Goal: Transaction & Acquisition: Book appointment/travel/reservation

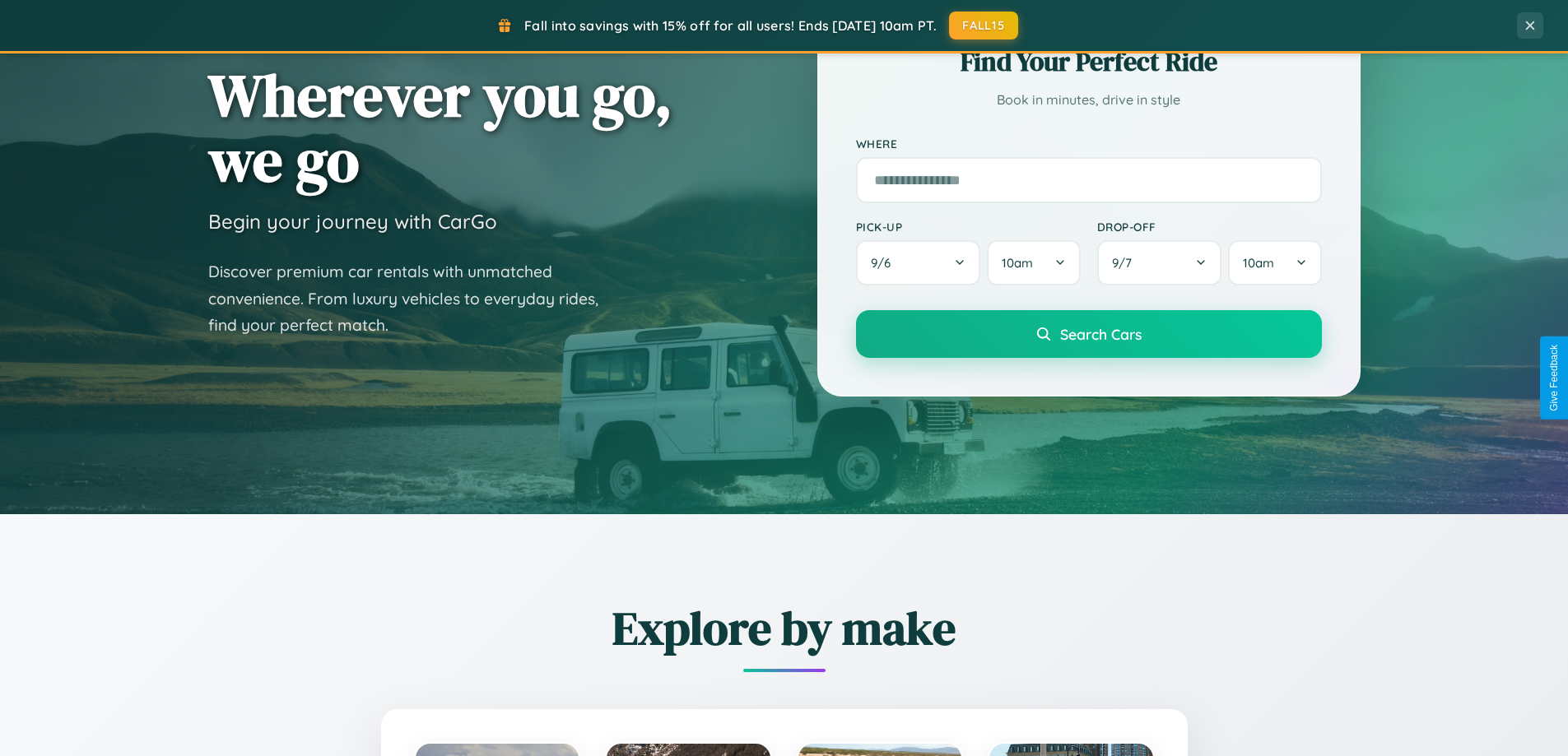
scroll to position [1132, 0]
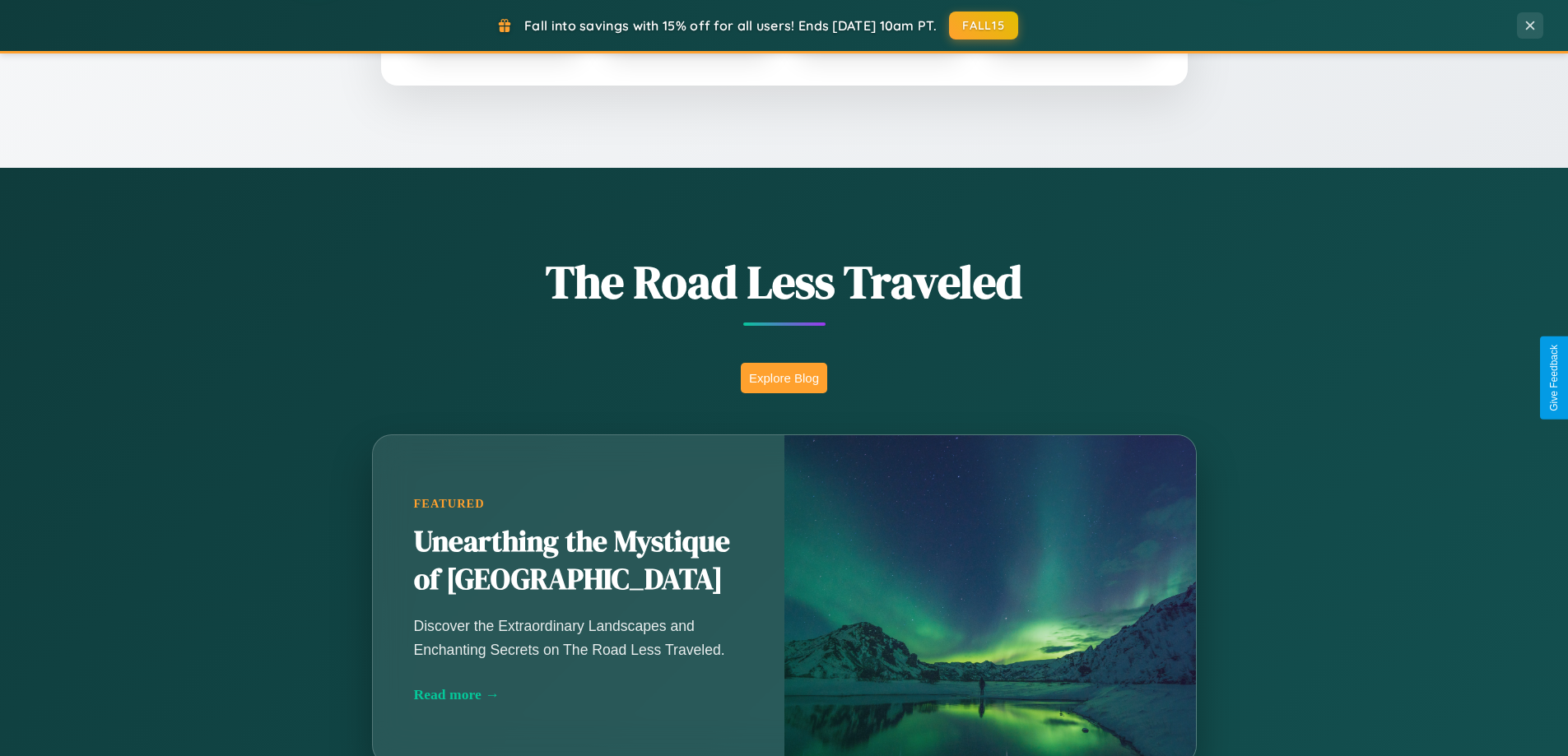
click at [784, 378] on button "Explore Blog" at bounding box center [784, 378] width 86 height 31
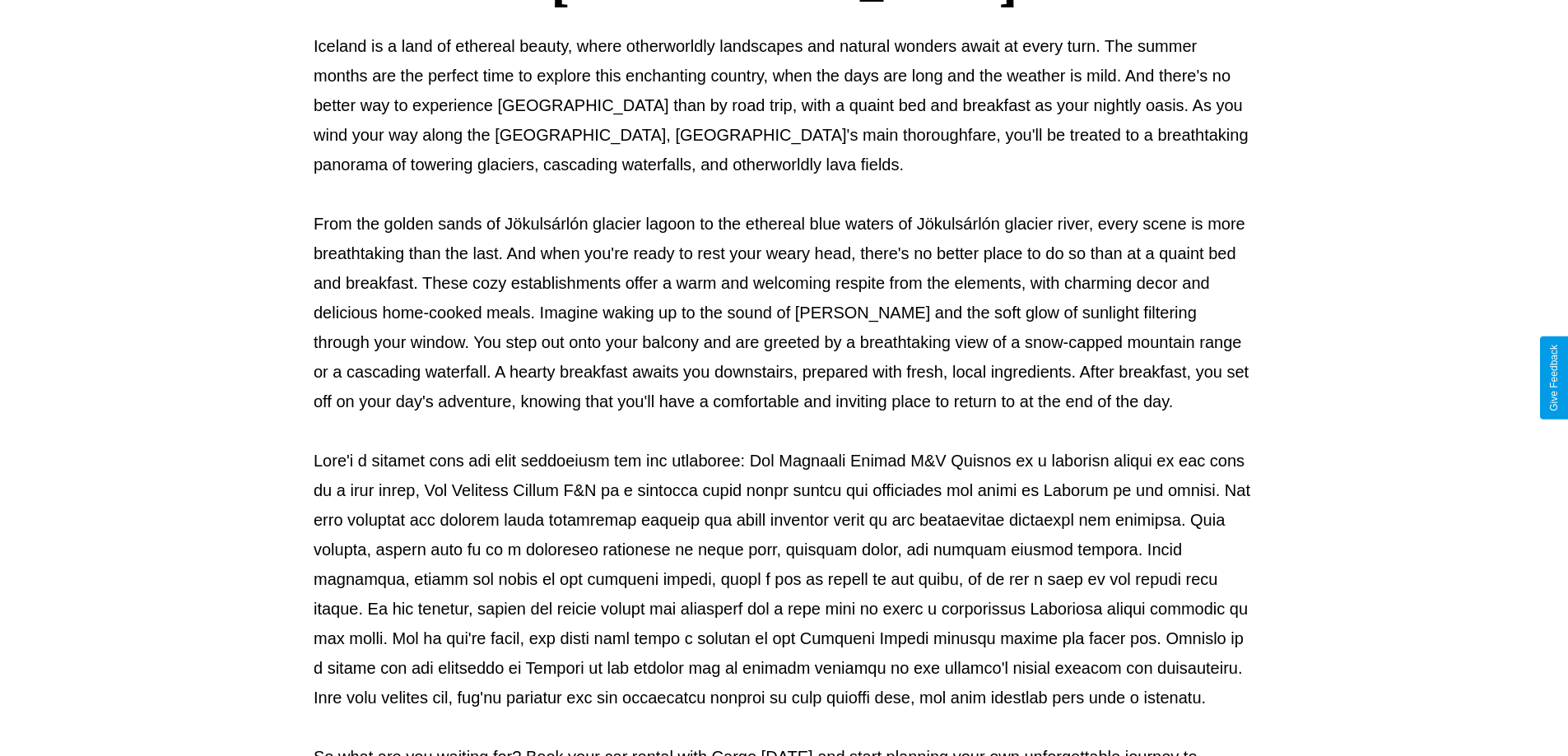
scroll to position [532, 0]
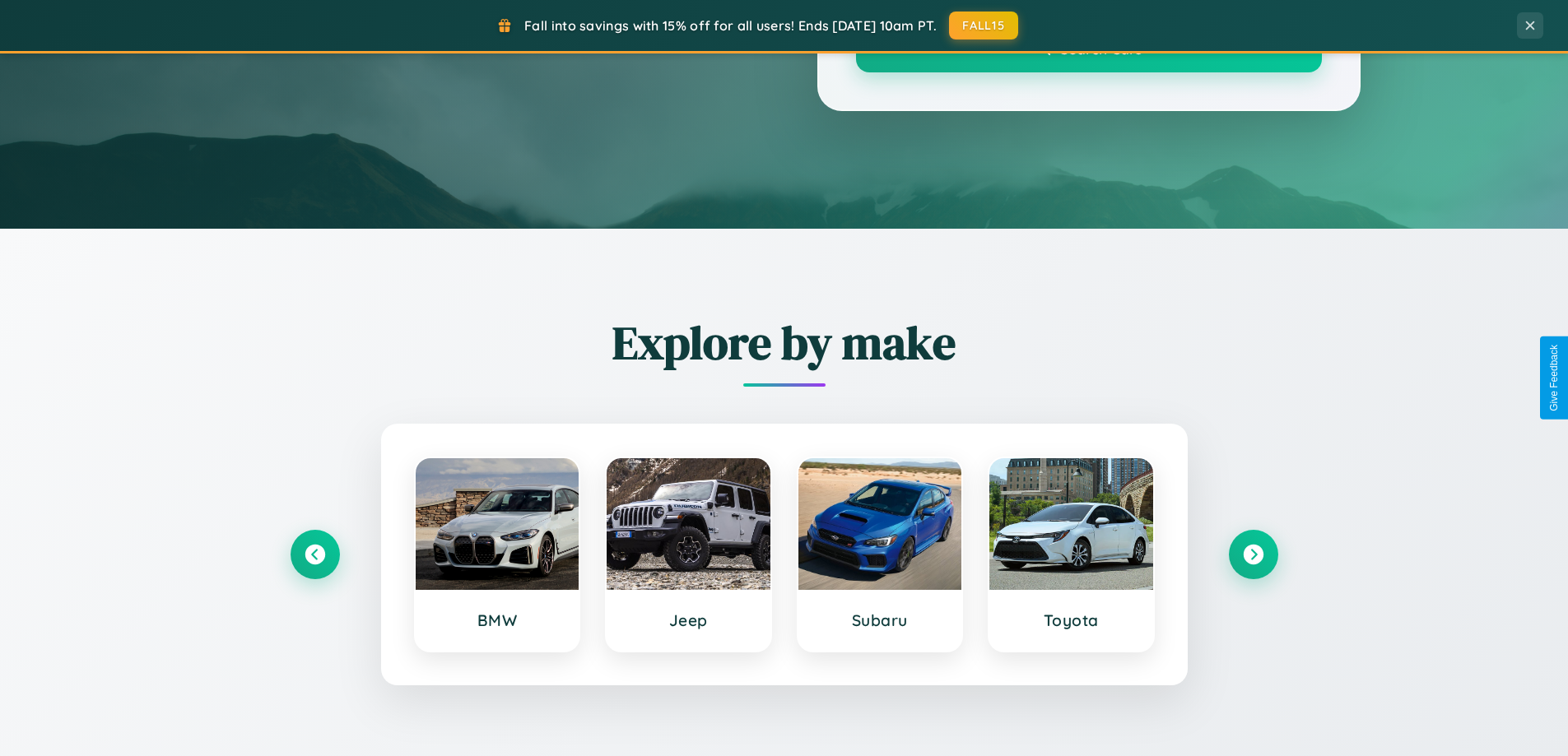
scroll to position [1132, 0]
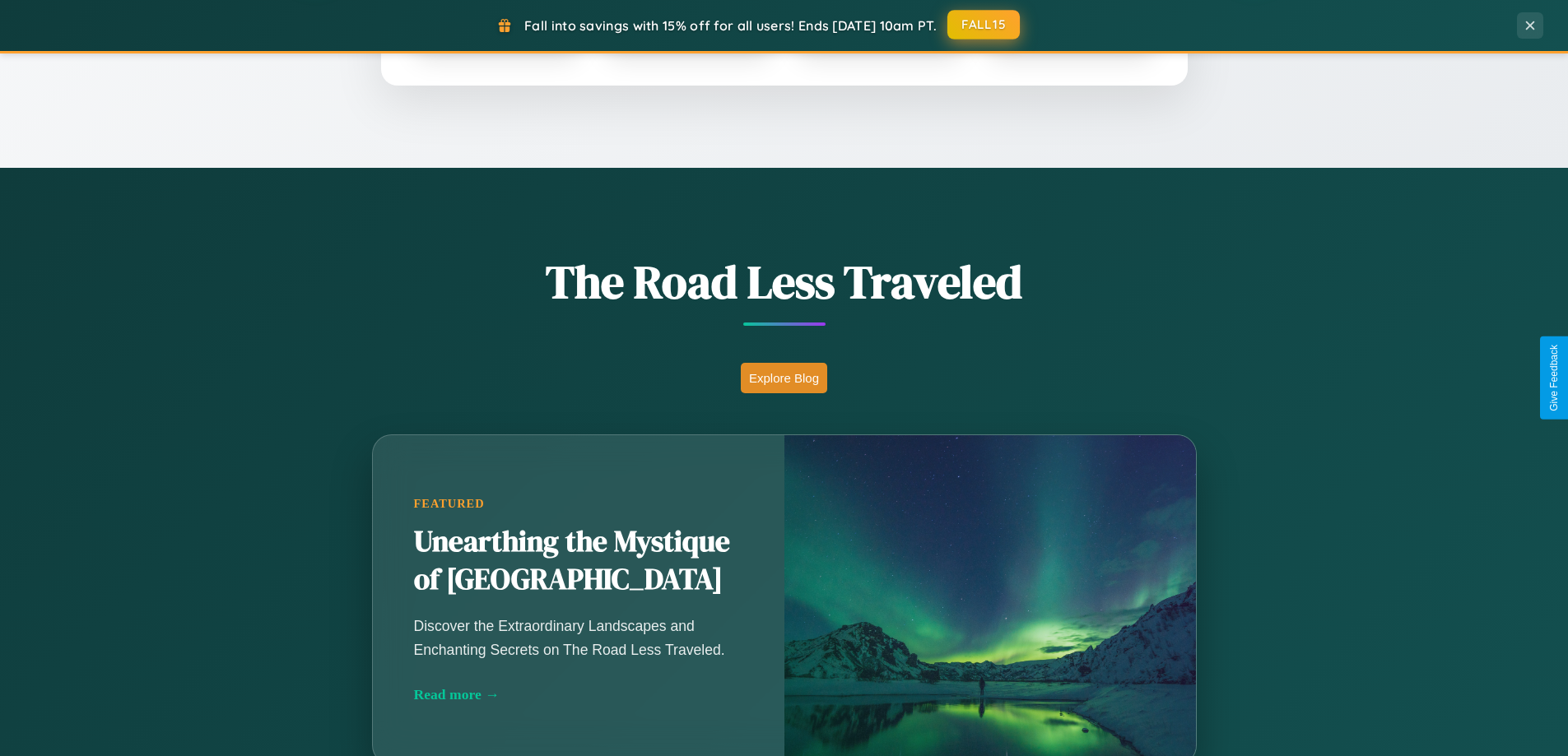
click at [984, 24] on button "FALL15" at bounding box center [983, 24] width 73 height 30
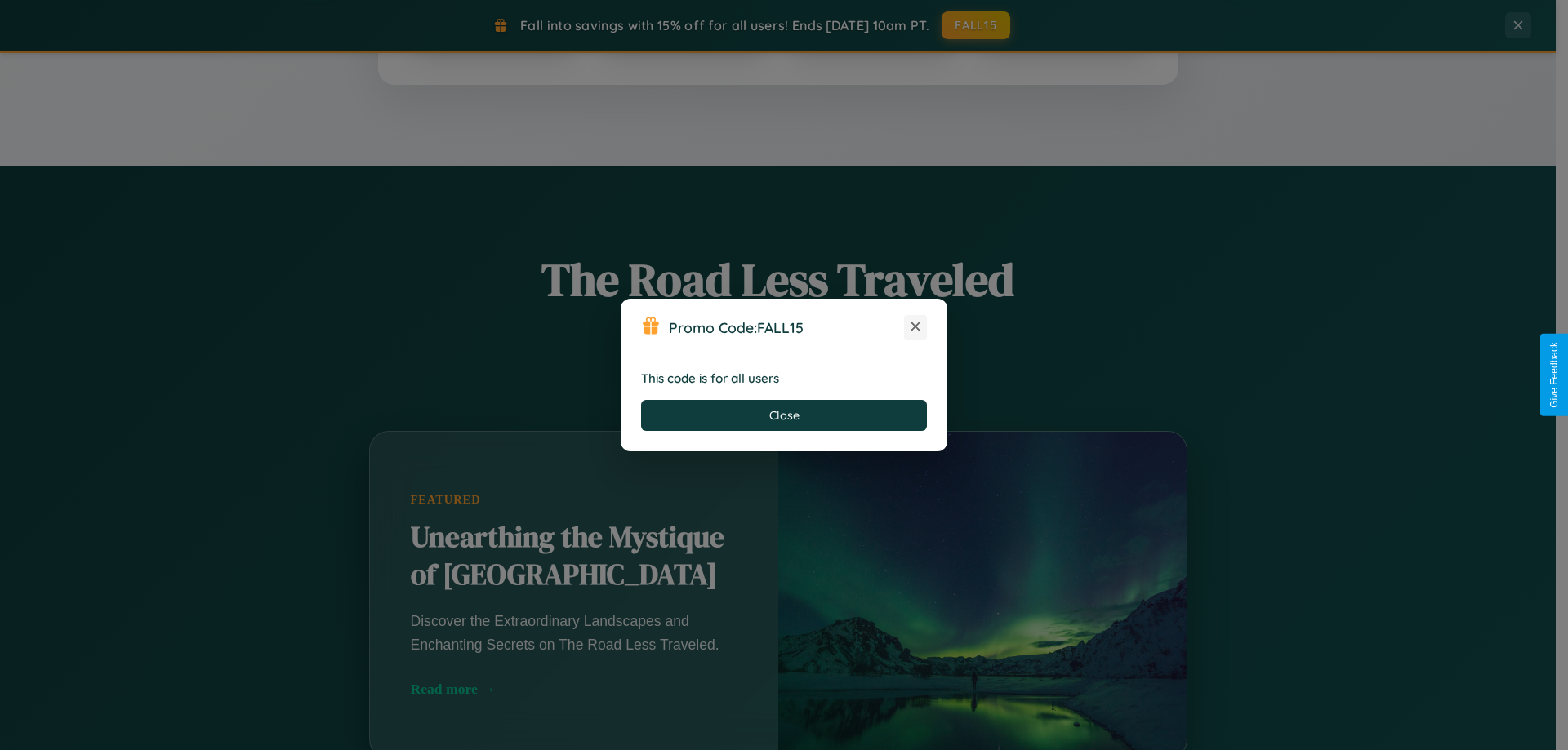
click at [916, 328] on icon at bounding box center [915, 326] width 16 height 16
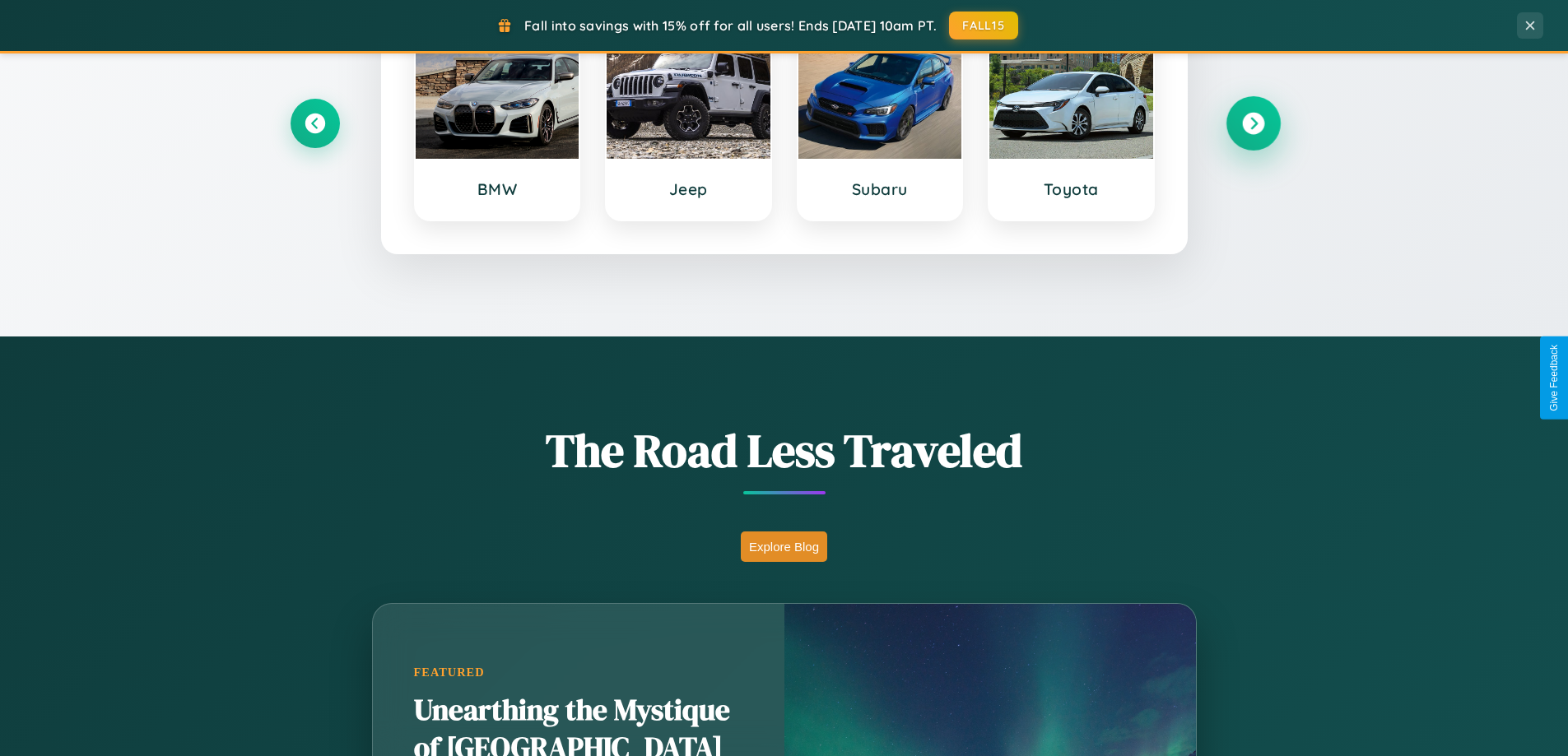
scroll to position [709, 0]
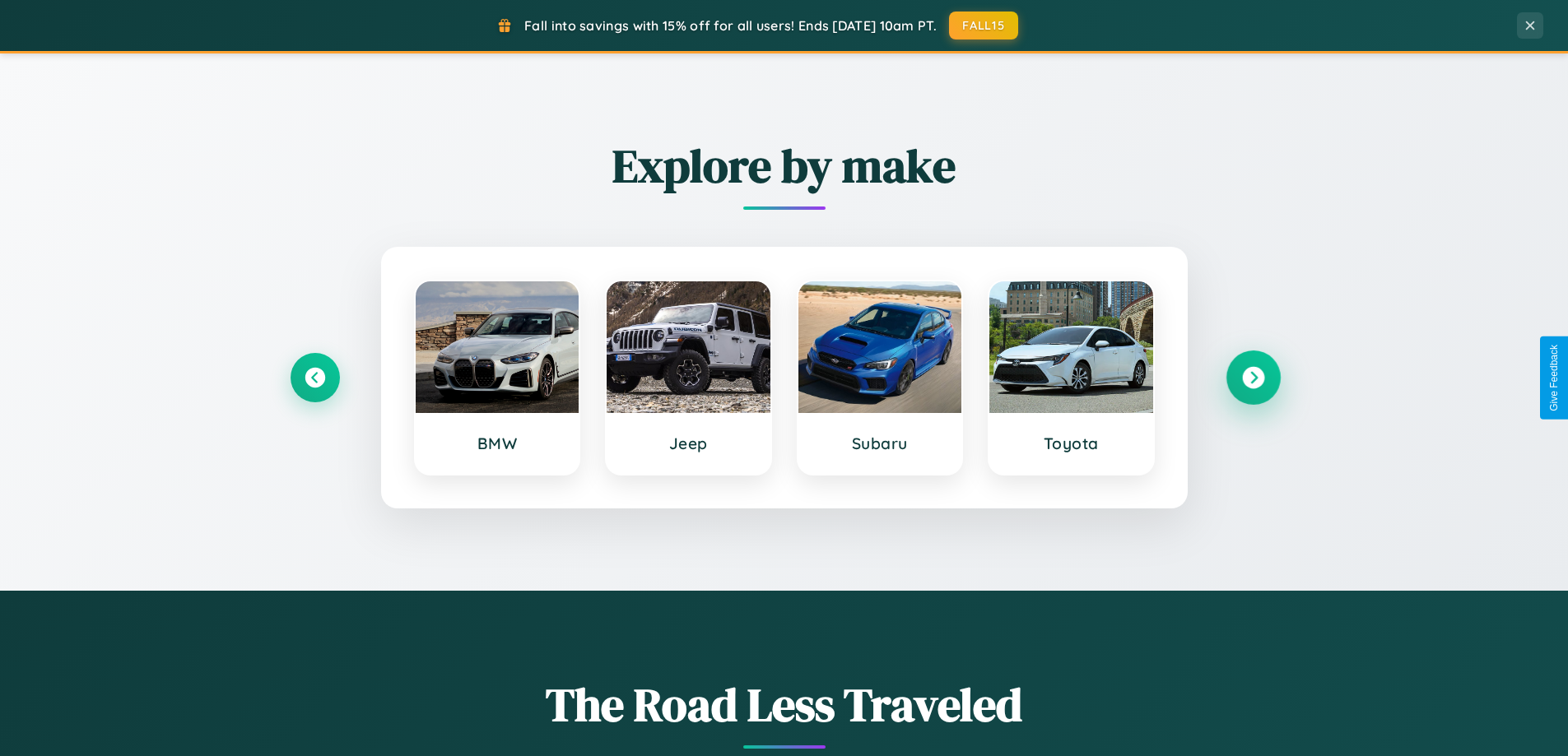
click at [1253, 378] on icon at bounding box center [1253, 378] width 22 height 22
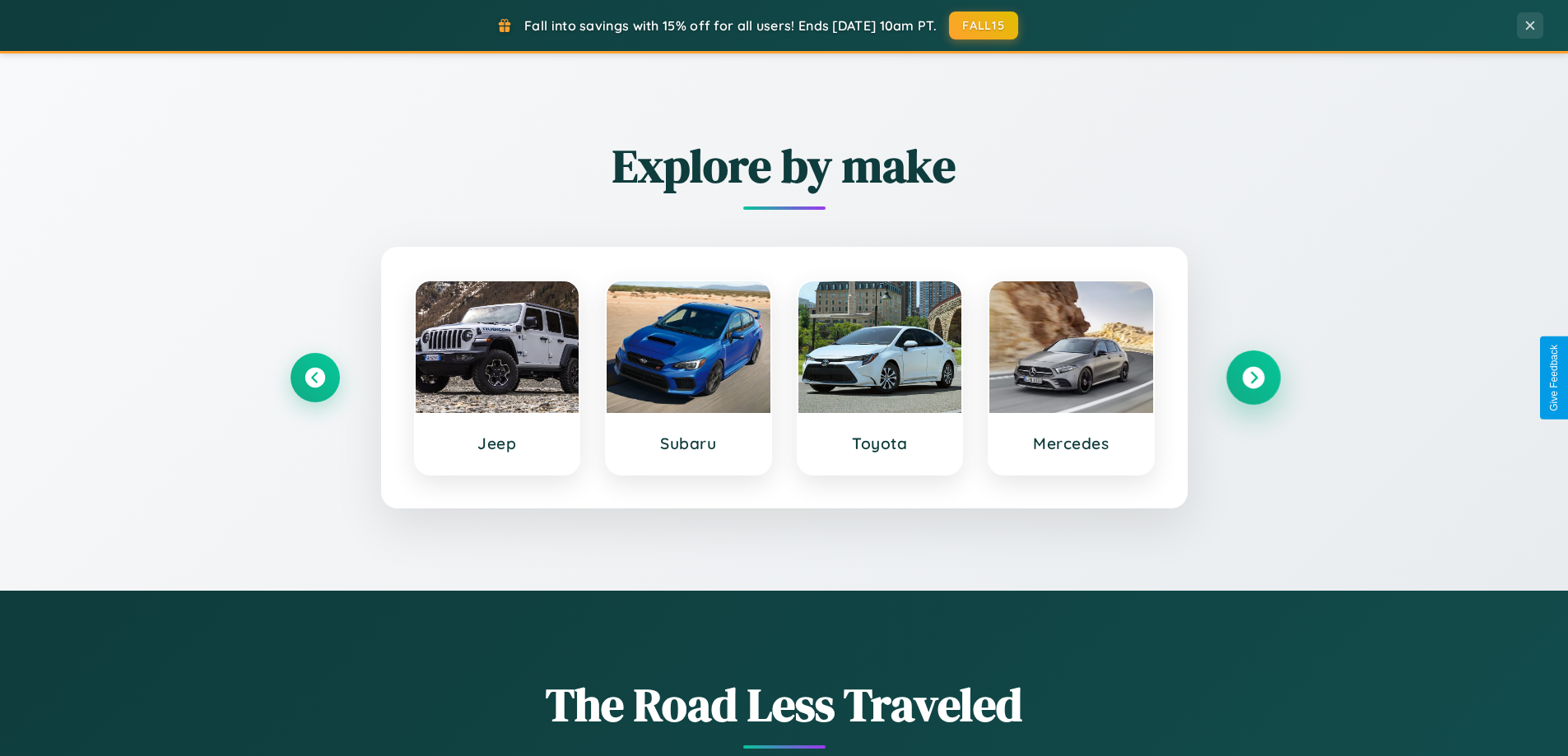
click at [1253, 378] on icon at bounding box center [1253, 378] width 22 height 22
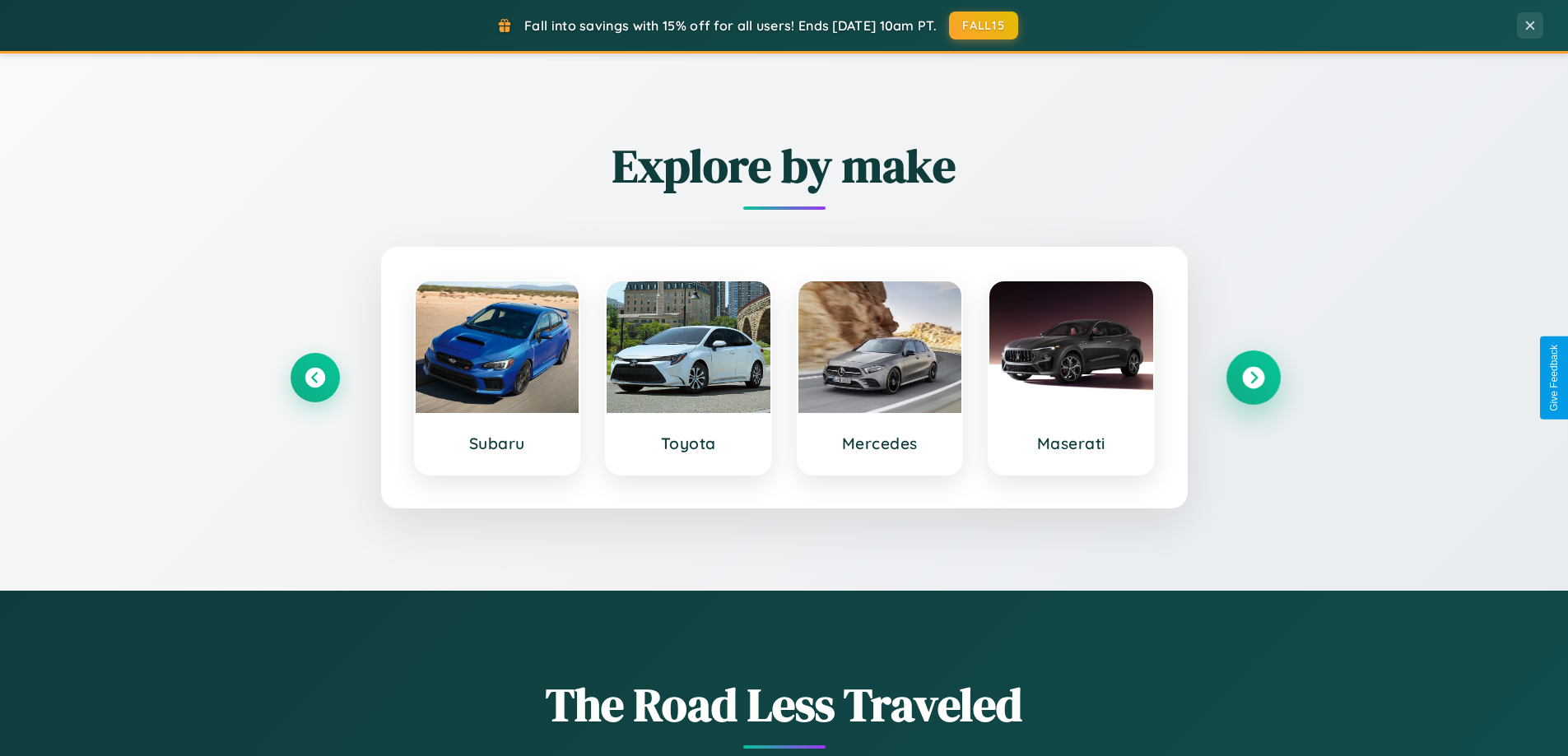
click at [1253, 378] on icon at bounding box center [1253, 378] width 22 height 22
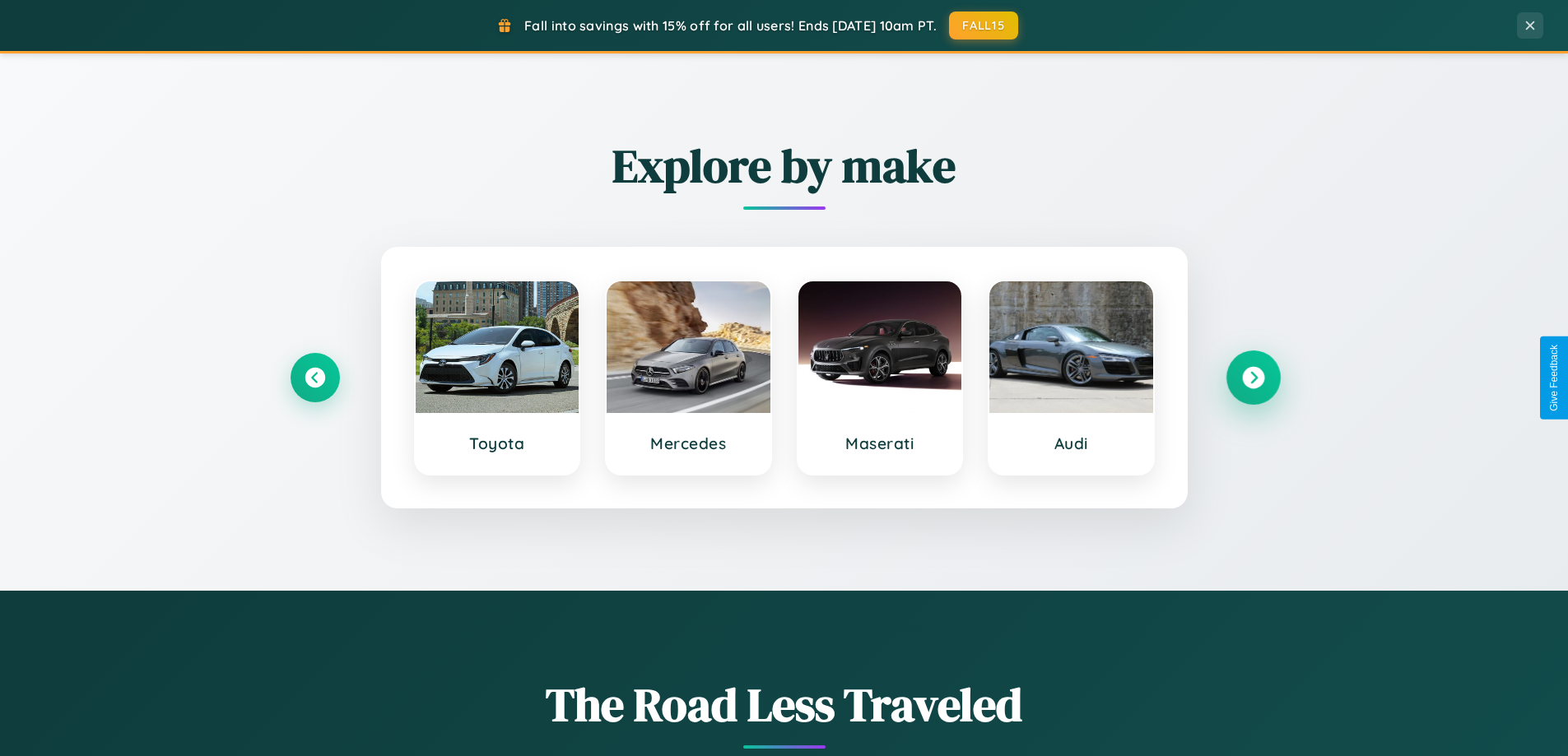
scroll to position [48, 0]
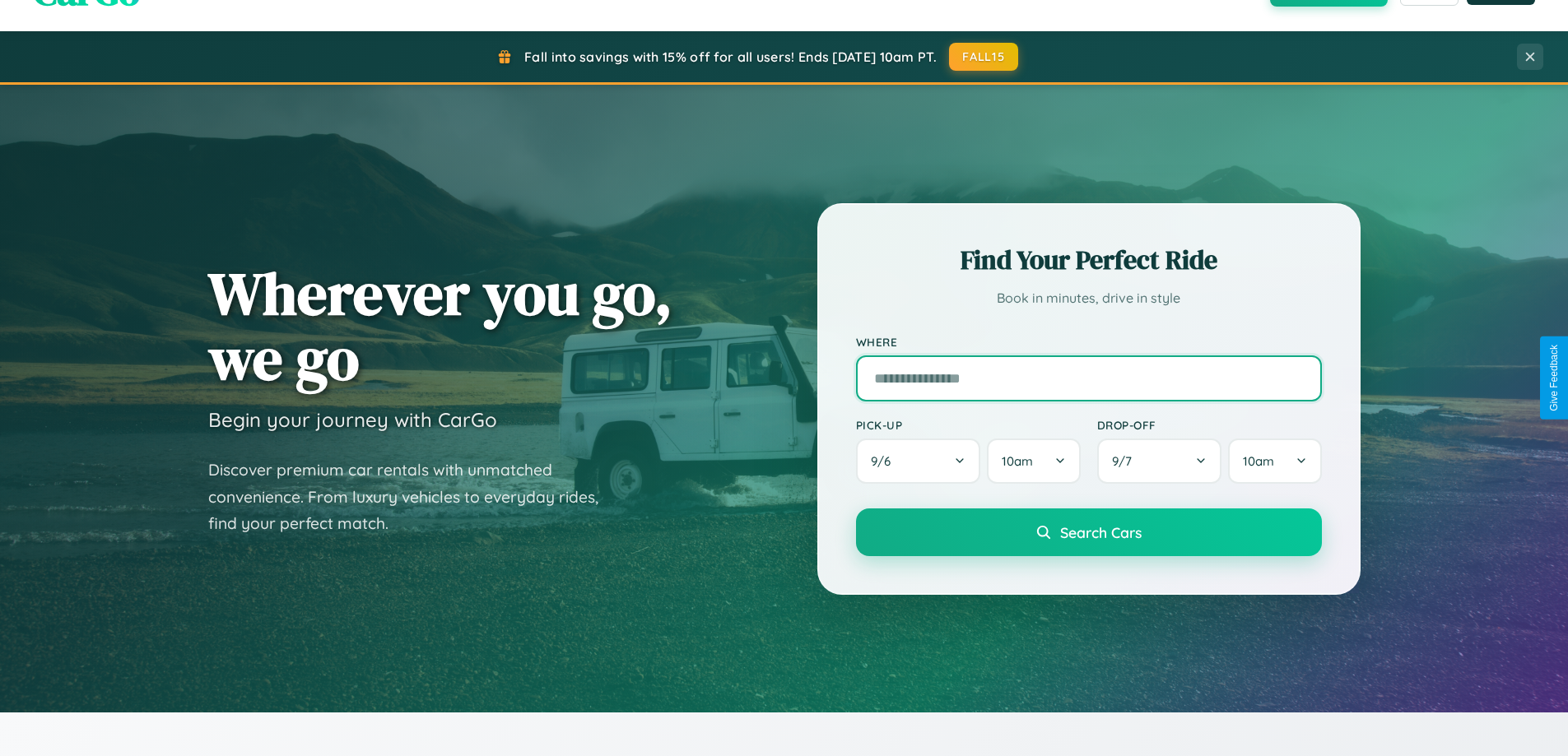
click at [1088, 378] on input "text" at bounding box center [1088, 378] width 466 height 46
type input "**********"
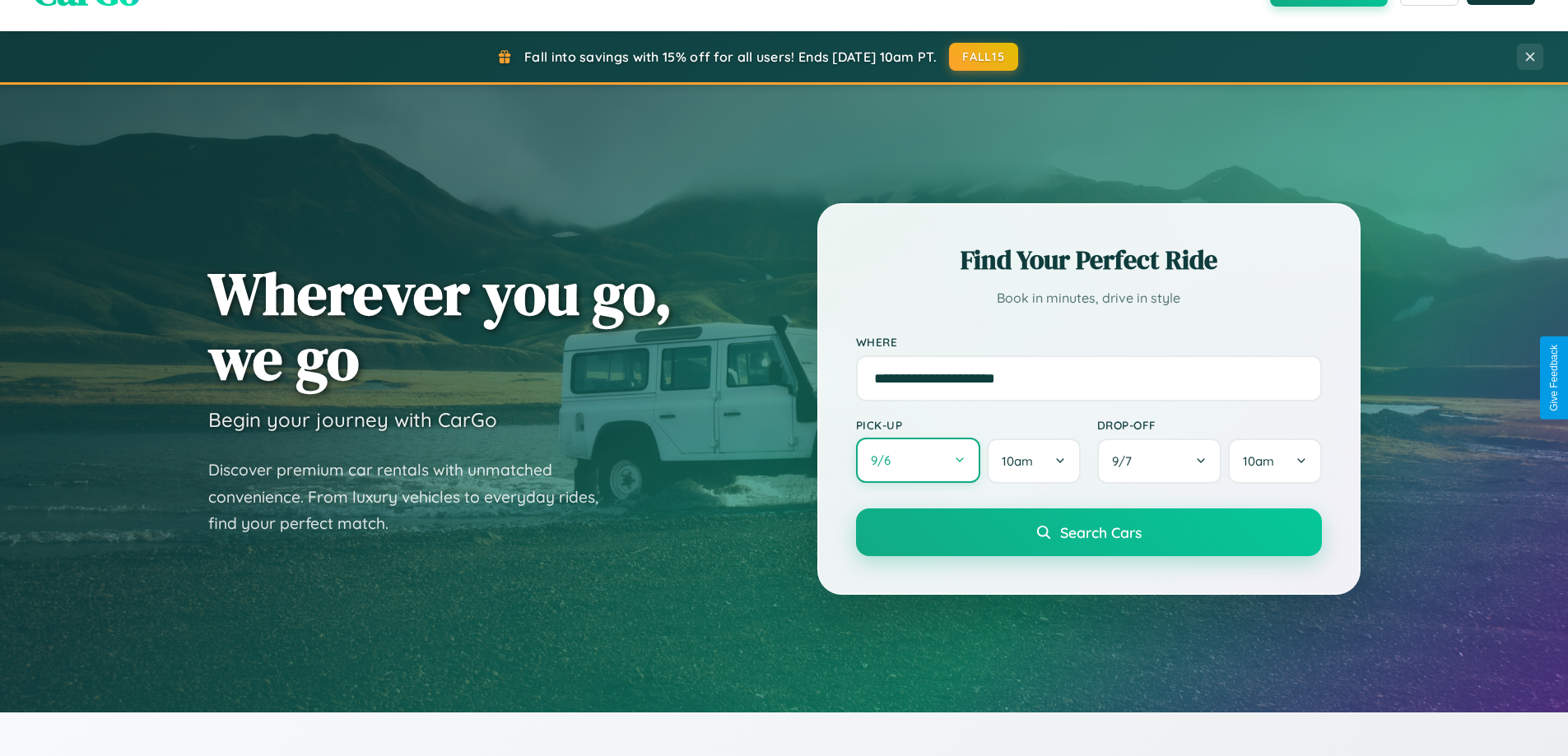
click at [918, 461] on button "9 / 6" at bounding box center [918, 461] width 125 height 45
select select "*"
select select "****"
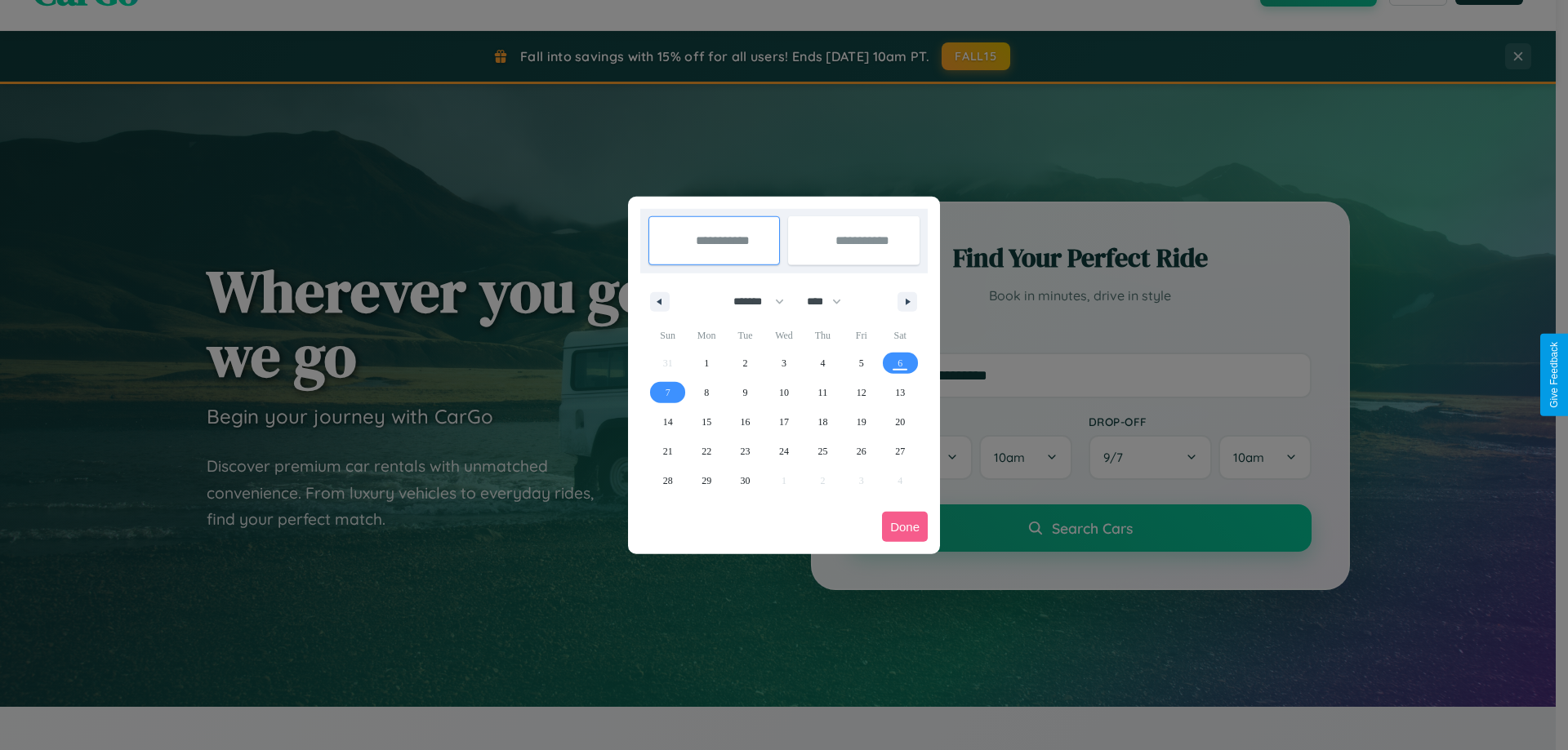
drag, startPoint x: 751, startPoint y: 301, endPoint x: 784, endPoint y: 328, distance: 42.6
click at [751, 301] on select "******* ******** ***** ***** *** **** **** ****** ********* ******* ******** **…" at bounding box center [755, 302] width 69 height 27
select select "*"
click at [900, 392] on span "11" at bounding box center [900, 392] width 10 height 29
type input "**********"
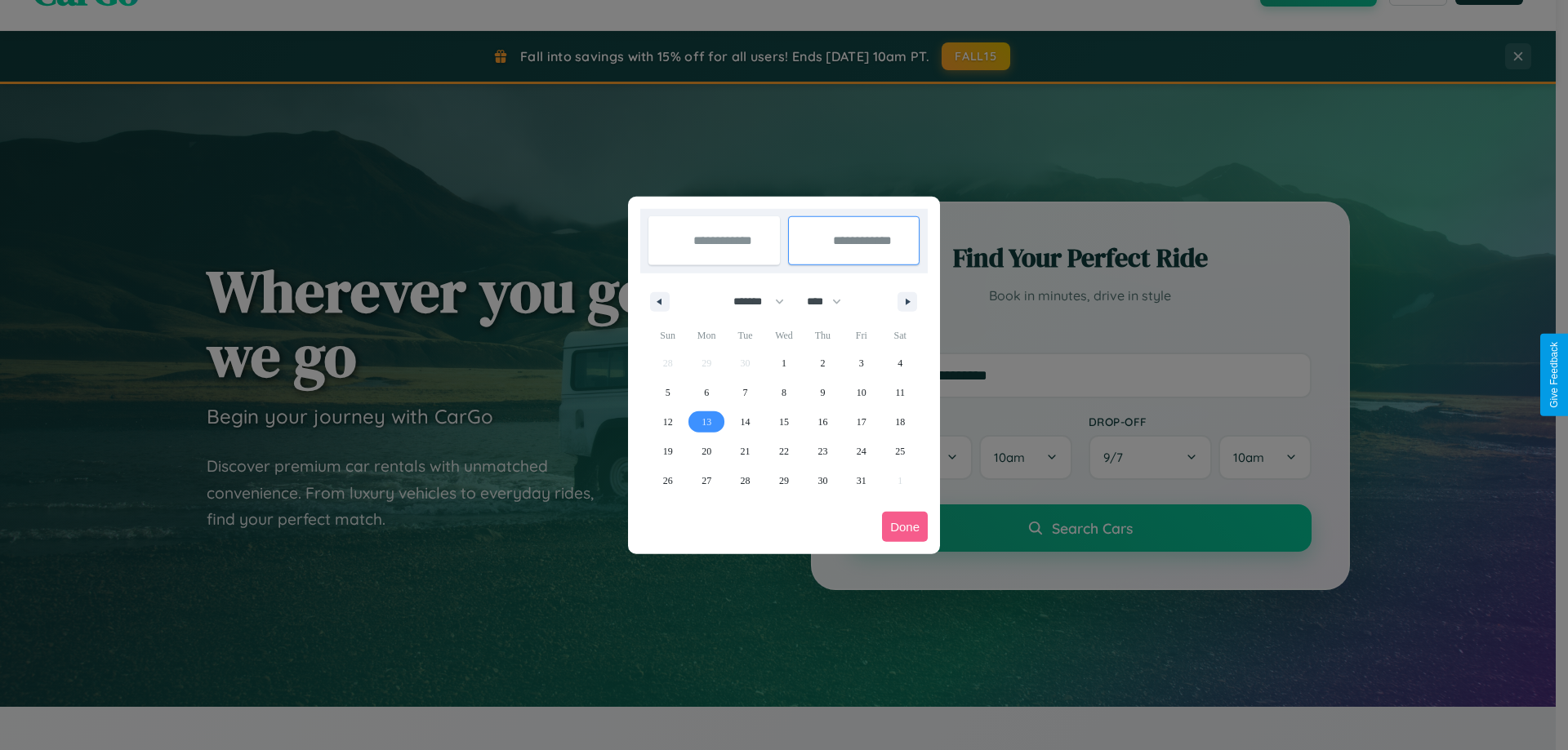
click at [706, 421] on span "13" at bounding box center [706, 421] width 10 height 29
type input "**********"
click at [905, 526] on button "Done" at bounding box center [904, 527] width 45 height 30
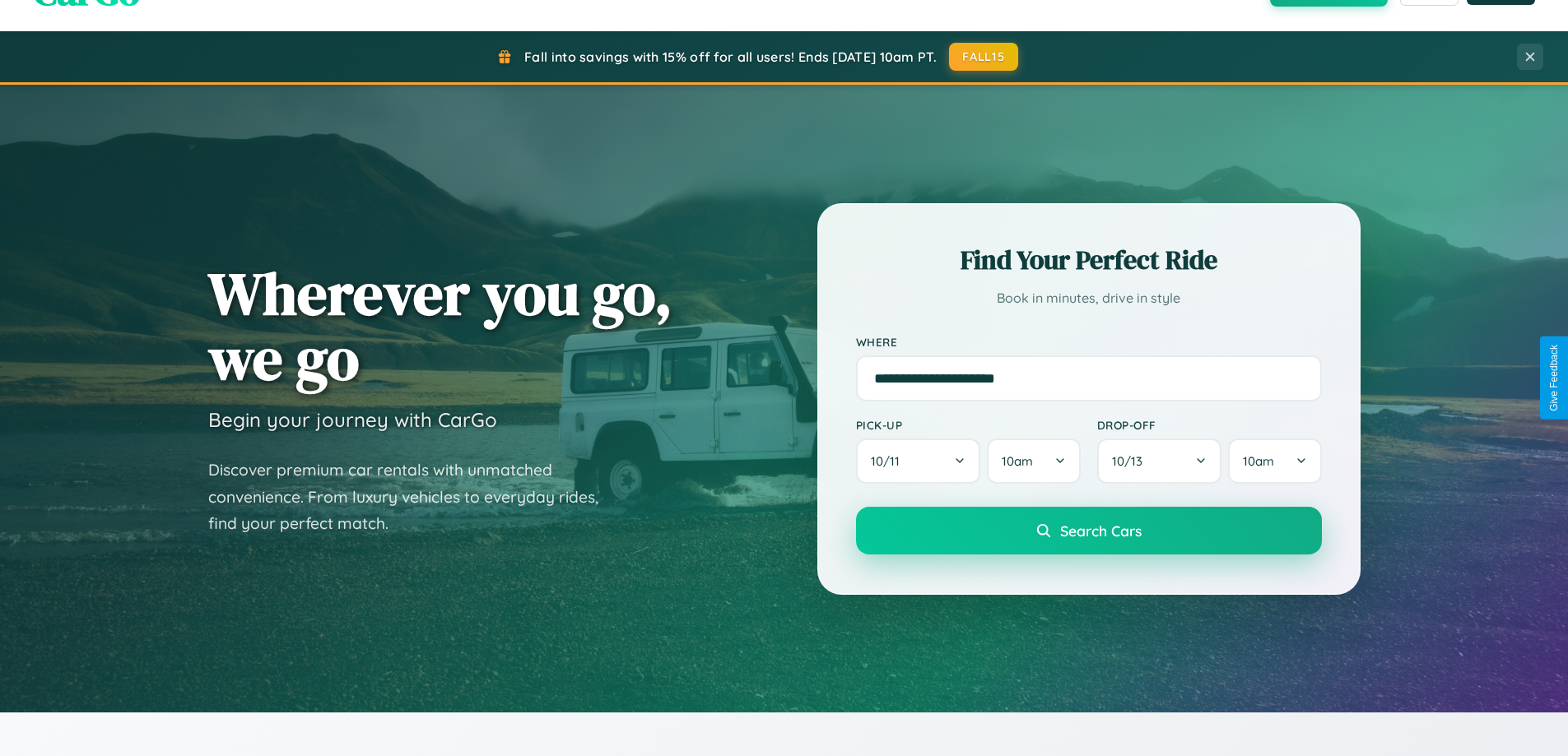
click at [1088, 531] on span "Search Cars" at bounding box center [1101, 531] width 82 height 18
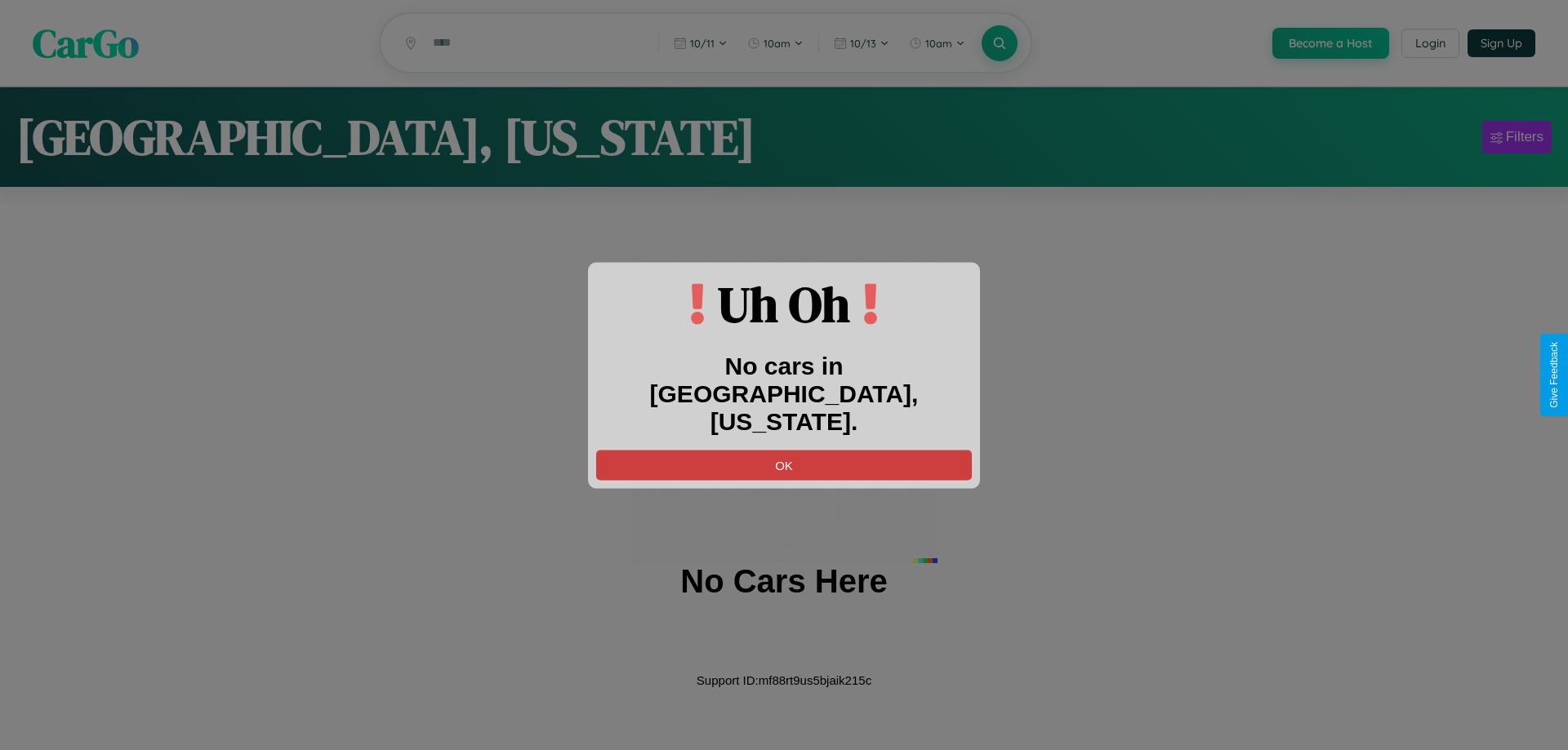
click at [784, 450] on button "OK" at bounding box center [784, 465] width 376 height 30
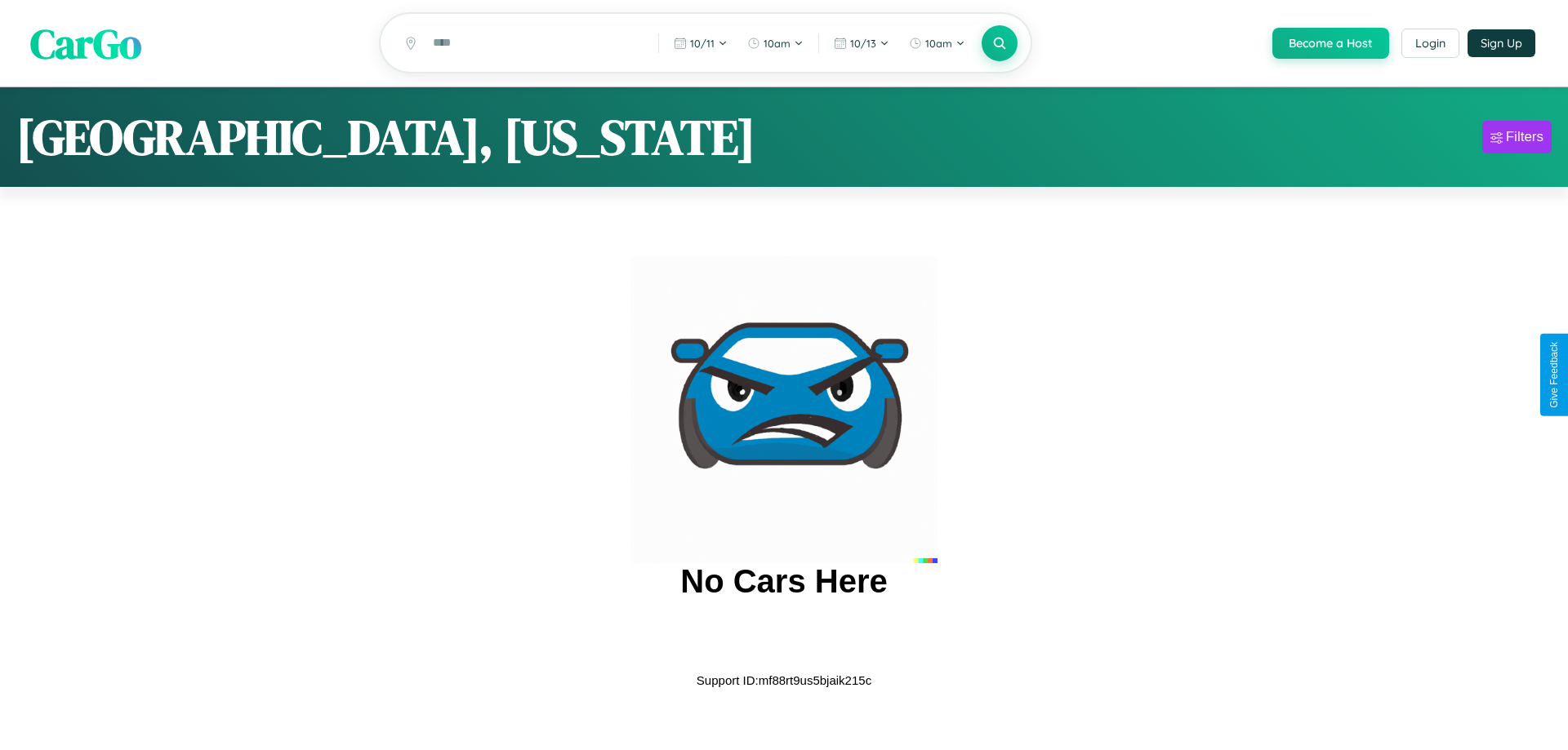
click at [86, 44] on span "CarGo" at bounding box center [86, 42] width 111 height 56
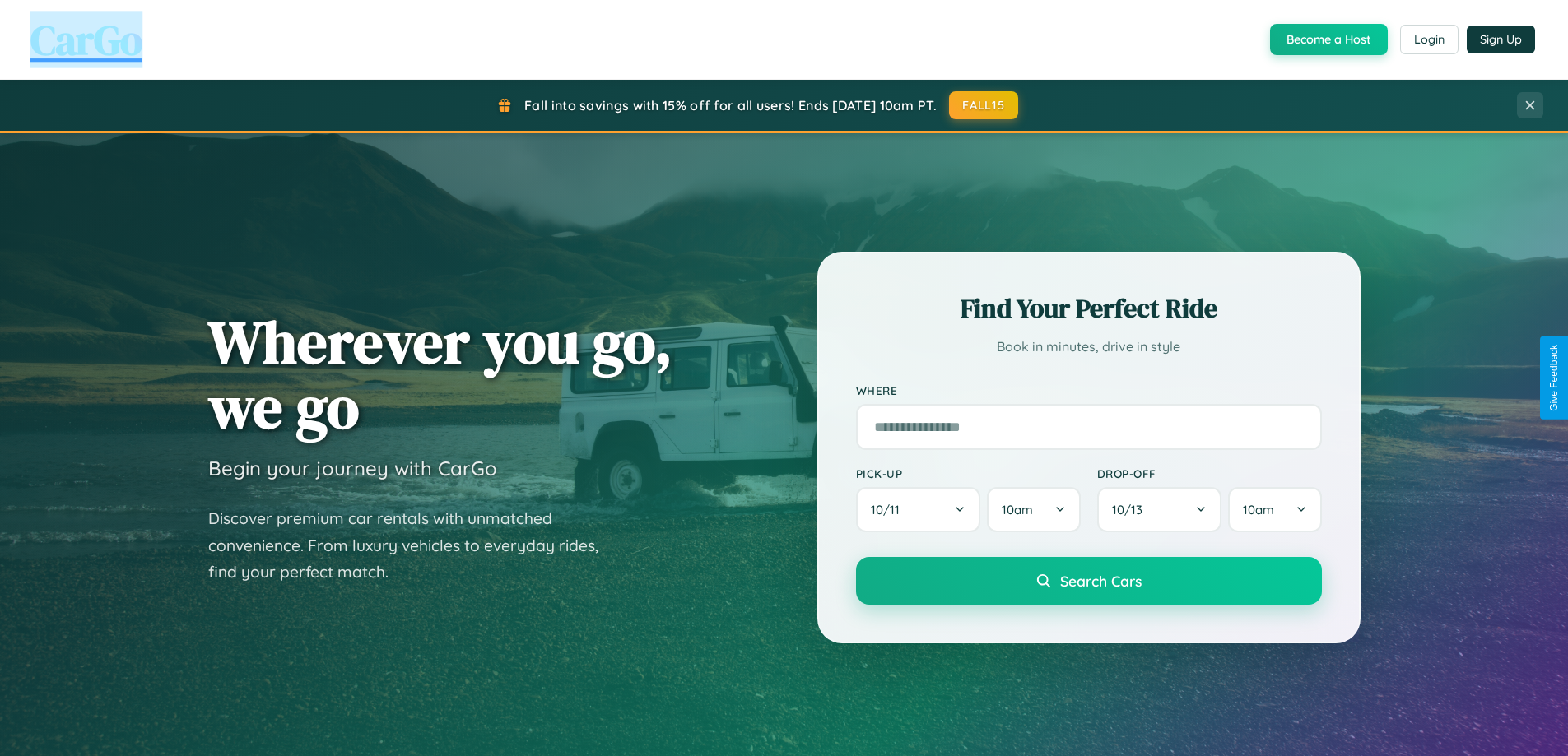
scroll to position [709, 0]
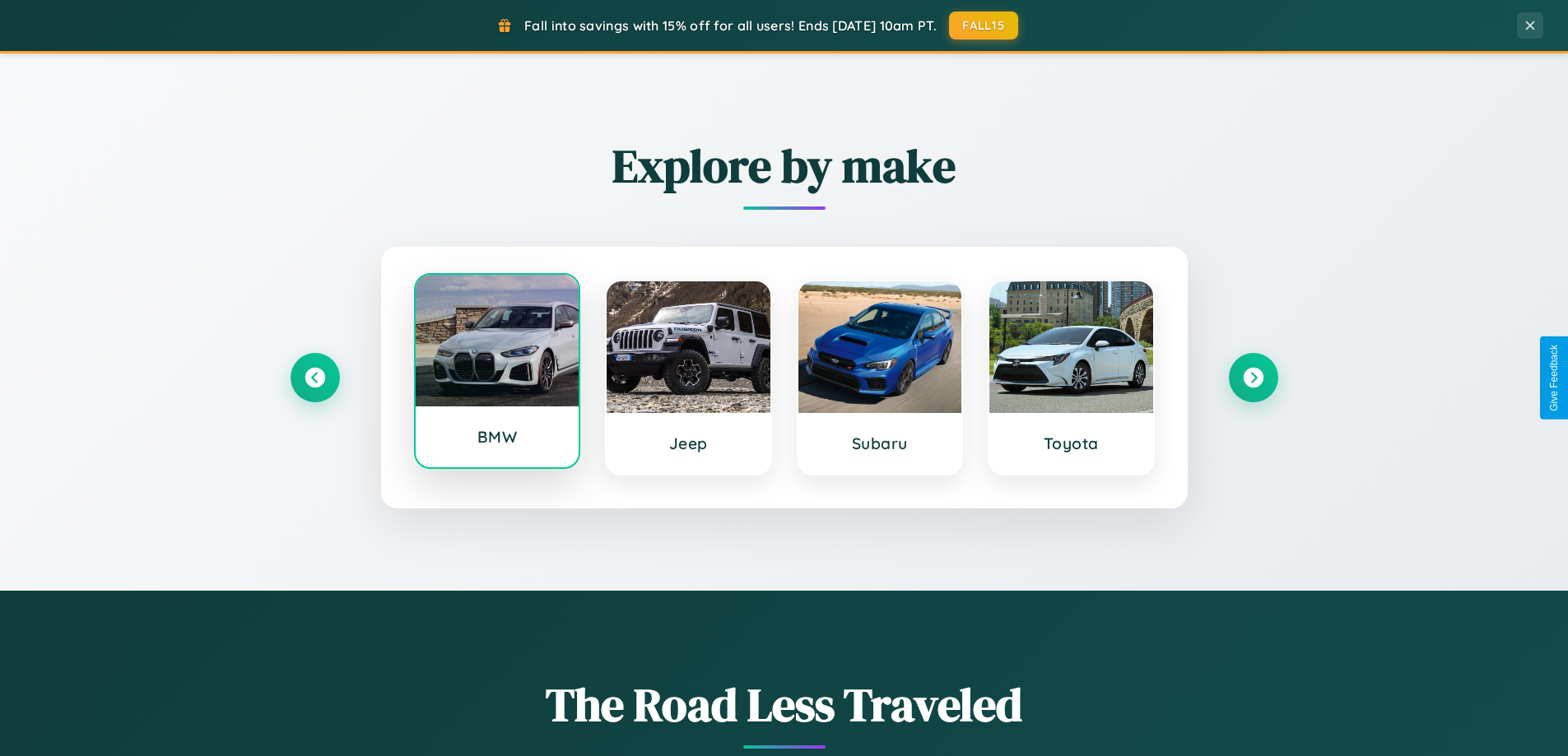
click at [497, 374] on div at bounding box center [498, 340] width 163 height 132
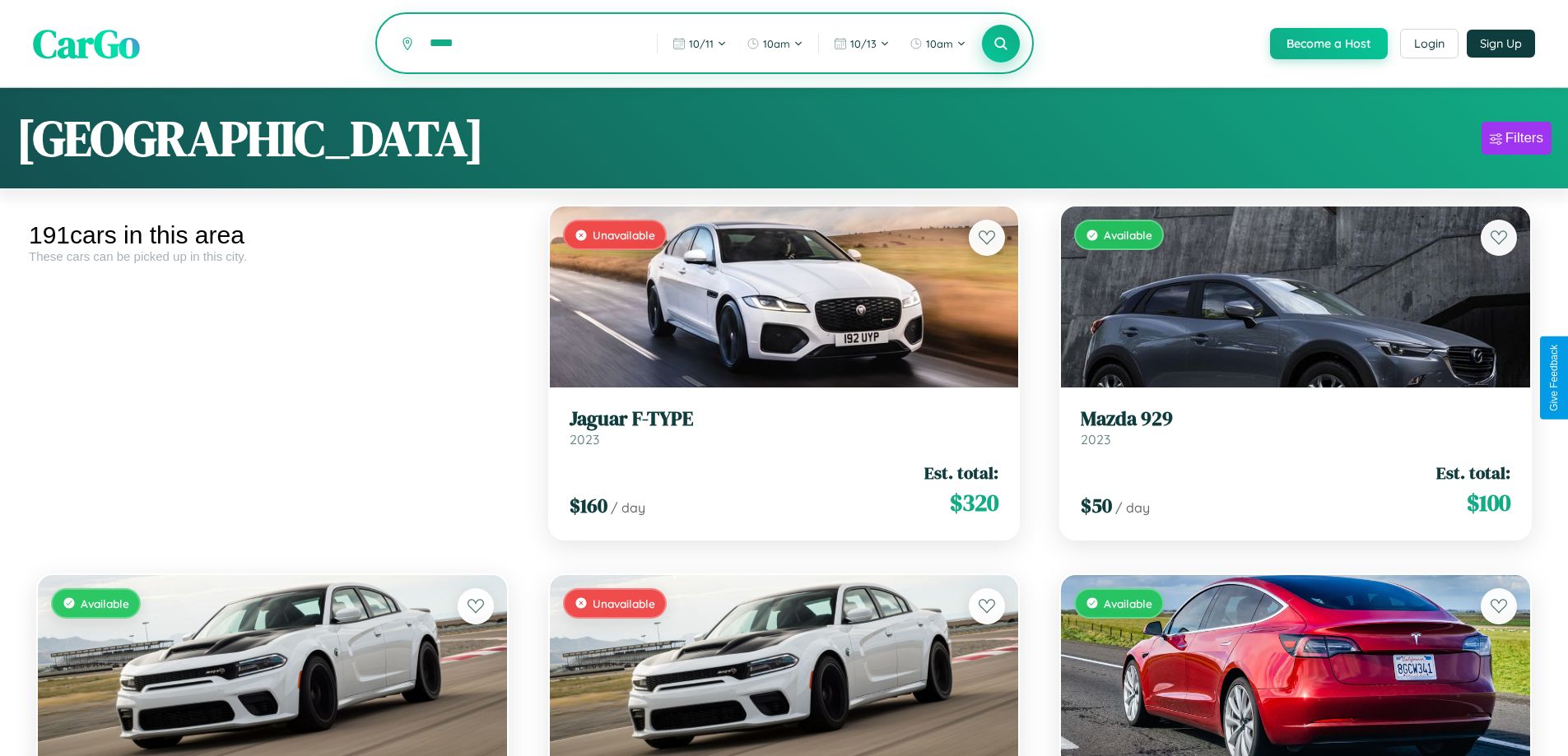
type input "*****"
click at [1000, 44] on icon at bounding box center [1000, 42] width 15 height 15
